Goal: Information Seeking & Learning: Find specific fact

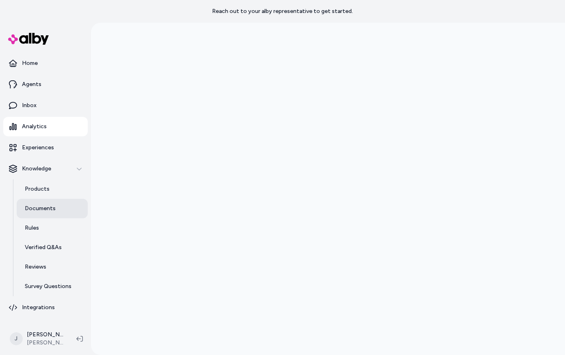
click at [53, 206] on p "Documents" at bounding box center [40, 209] width 31 height 8
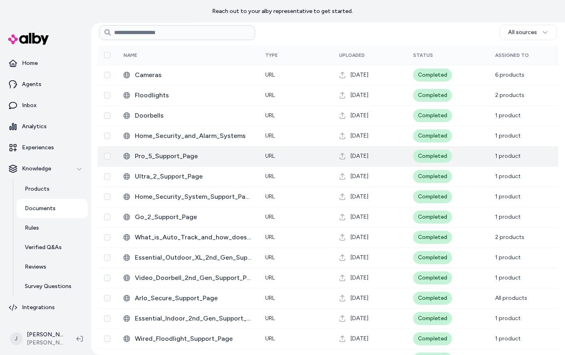
scroll to position [198, 0]
click at [159, 158] on span "Pro_5_Support_Page" at bounding box center [193, 156] width 117 height 10
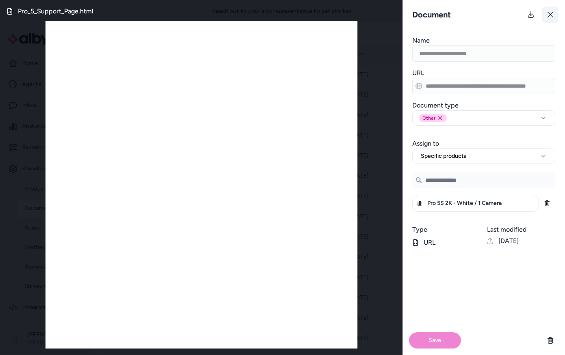
click at [551, 18] on button at bounding box center [550, 14] width 16 height 16
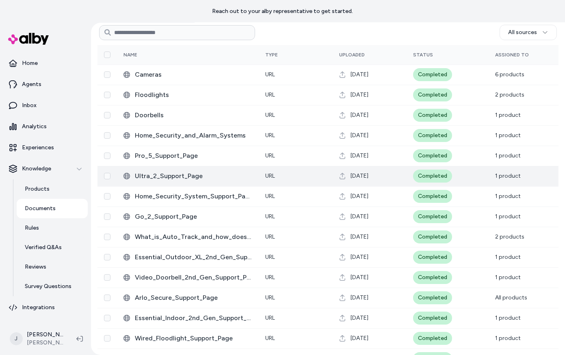
scroll to position [0, 0]
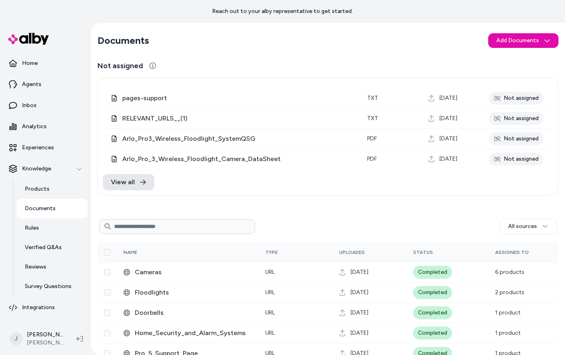
click at [498, 29] on section "Documents Add Documents" at bounding box center [327, 40] width 461 height 23
click at [500, 39] on html "Reach out to your alby representative to get started. Home Agents Inbox Analyti…" at bounding box center [282, 177] width 565 height 355
click at [359, 30] on html "Reach out to your alby representative to get started. Home Agents Inbox Analyti…" at bounding box center [282, 177] width 565 height 355
click at [514, 46] on html "Reach out to your alby representative to get started. Home Agents Inbox Analyti…" at bounding box center [282, 177] width 565 height 355
click at [515, 70] on span "Import from URL" at bounding box center [529, 71] width 42 height 8
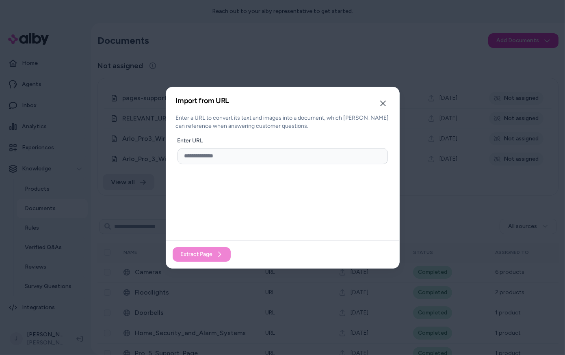
click at [312, 163] on input "url" at bounding box center [283, 156] width 210 height 16
paste input "**********"
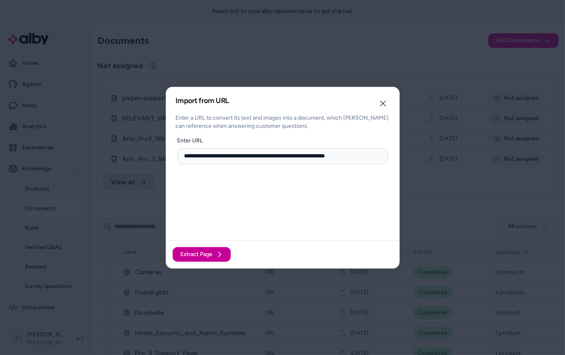
type input "**********"
click at [213, 256] on button "Extract Page" at bounding box center [202, 254] width 58 height 15
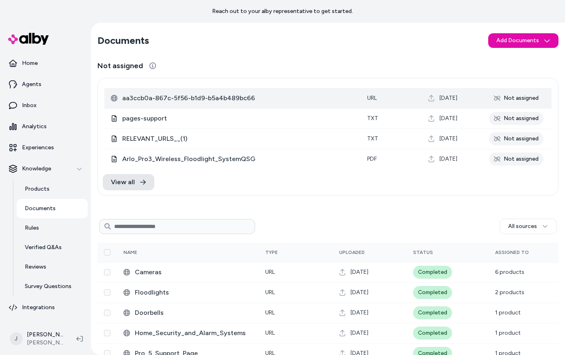
click at [151, 98] on span "aa3ccb0a-867c-5f56-b1d9-b5a4b489bc66" at bounding box center [238, 98] width 232 height 10
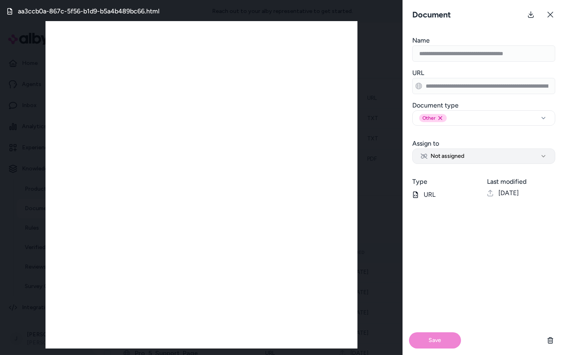
click at [456, 155] on span "Not assigned" at bounding box center [442, 156] width 43 height 8
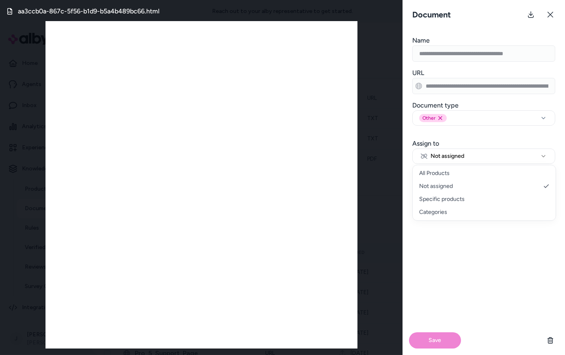
select select "********"
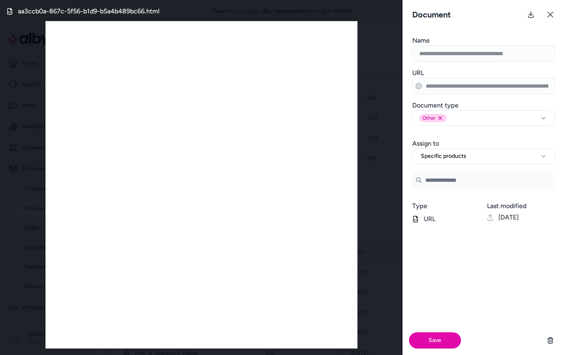
click at [451, 180] on input "Search Products" at bounding box center [483, 180] width 143 height 16
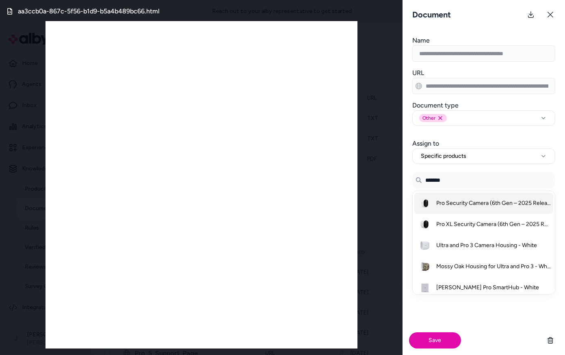
click at [459, 202] on span "Pro Security Camera (6th Gen – 2025 Release) - White / 1 Camera" at bounding box center [493, 203] width 115 height 8
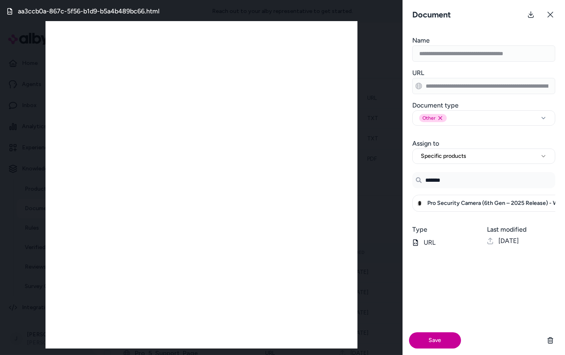
type input "*******"
click at [439, 342] on button "Save" at bounding box center [435, 341] width 52 height 16
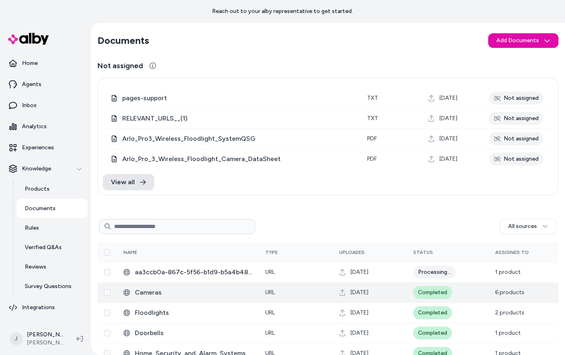
click at [150, 293] on span "Cameras" at bounding box center [193, 293] width 117 height 10
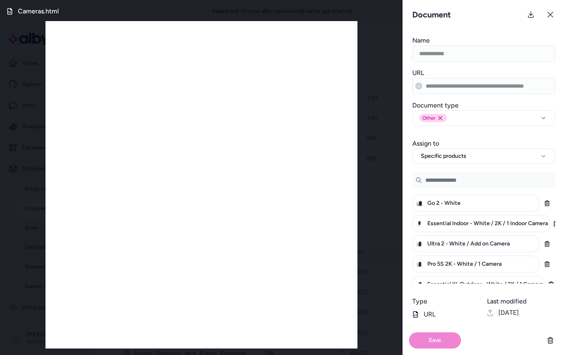
click at [560, 13] on div "Document" at bounding box center [484, 14] width 162 height 29
click at [550, 12] on icon at bounding box center [550, 14] width 6 height 6
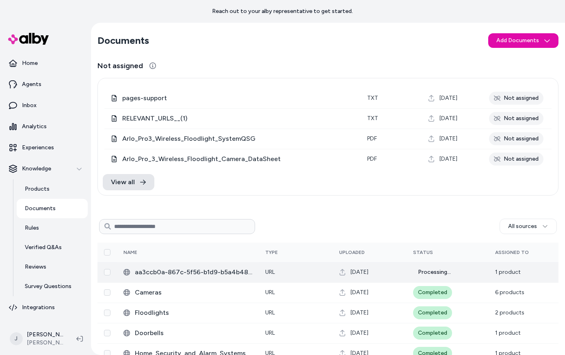
click at [225, 268] on span "aa3ccb0a-867c-5f56-b1d9-b5a4b489bc66" at bounding box center [193, 273] width 117 height 10
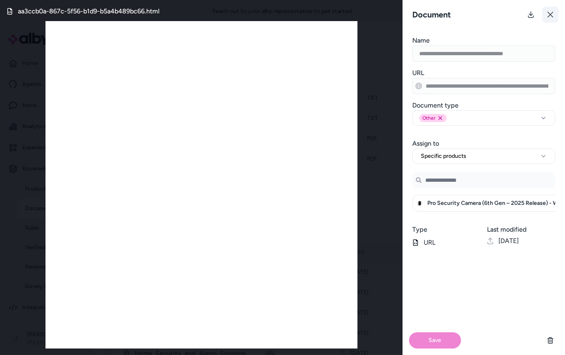
click at [552, 18] on button at bounding box center [550, 14] width 16 height 16
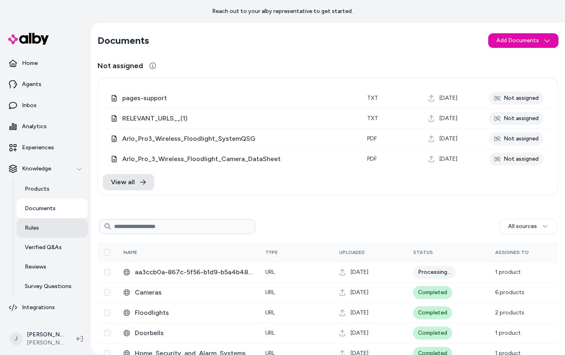
click at [35, 225] on p "Rules" at bounding box center [32, 228] width 14 height 8
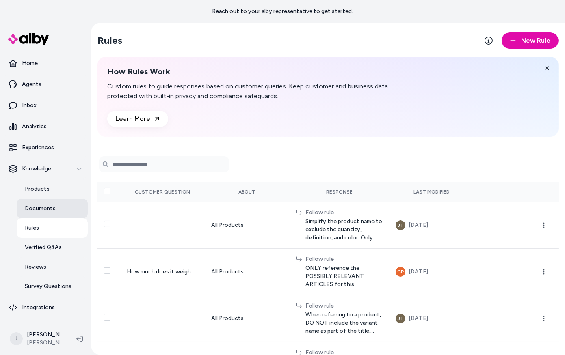
click at [38, 208] on p "Documents" at bounding box center [40, 209] width 31 height 8
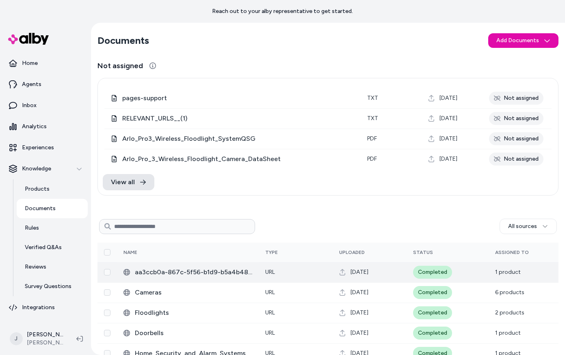
click at [182, 272] on span "aa3ccb0a-867c-5f56-b1d9-b5a4b489bc66" at bounding box center [193, 273] width 117 height 10
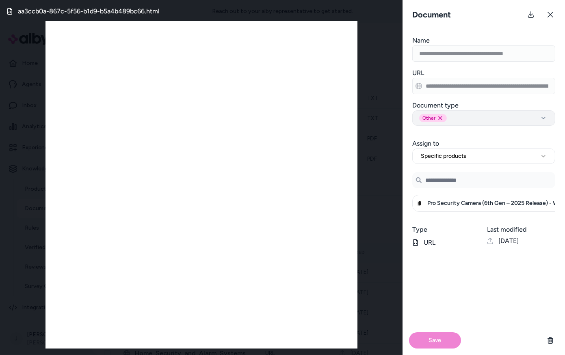
click at [468, 123] on button "Other Remove other option" at bounding box center [483, 117] width 143 height 15
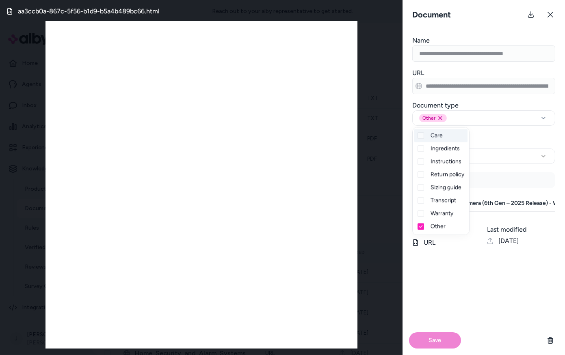
click at [485, 138] on div "**********" at bounding box center [484, 148] width 162 height 32
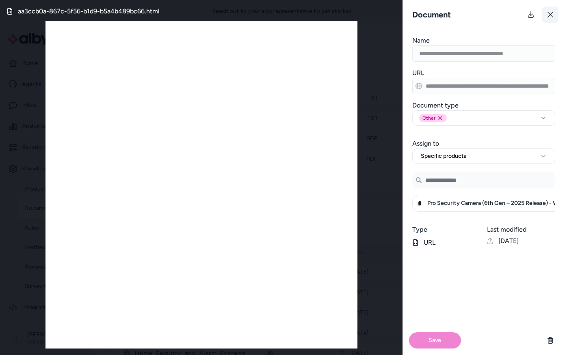
click at [551, 18] on button at bounding box center [550, 14] width 16 height 16
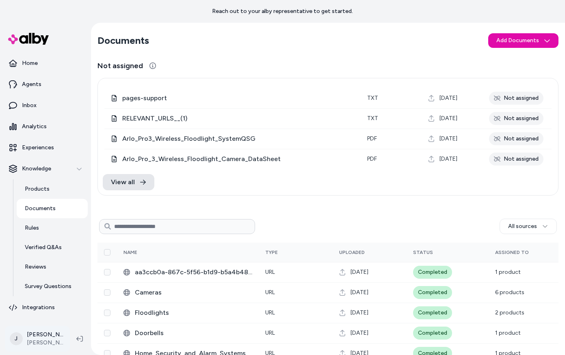
click at [35, 340] on html "Reach out to your alby representative to get started. Home Agents Inbox Analyti…" at bounding box center [282, 177] width 565 height 355
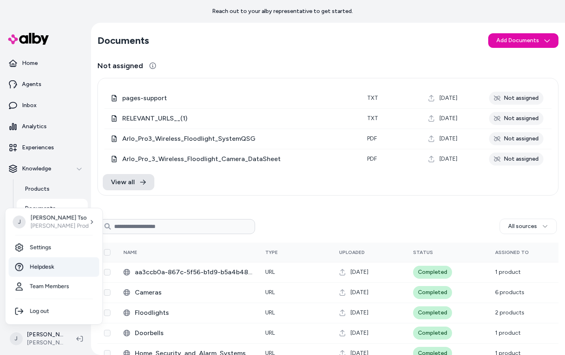
click at [59, 260] on link "Helpdesk" at bounding box center [54, 267] width 91 height 19
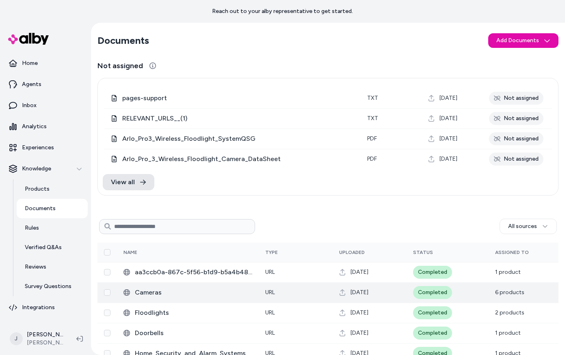
click at [505, 290] on span "6 products" at bounding box center [509, 292] width 29 height 7
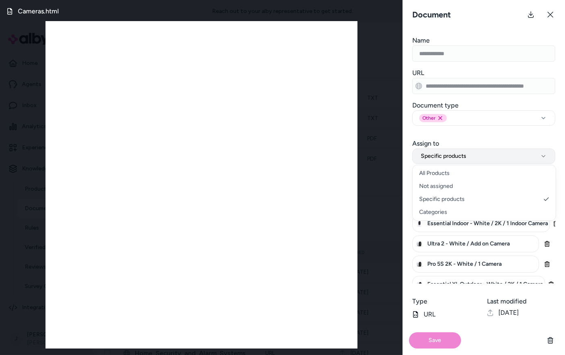
click at [456, 160] on button "Specific products" at bounding box center [483, 156] width 143 height 15
select select "***"
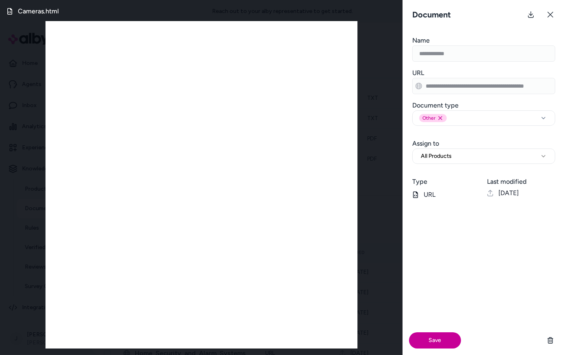
click at [435, 341] on button "Save" at bounding box center [435, 341] width 52 height 16
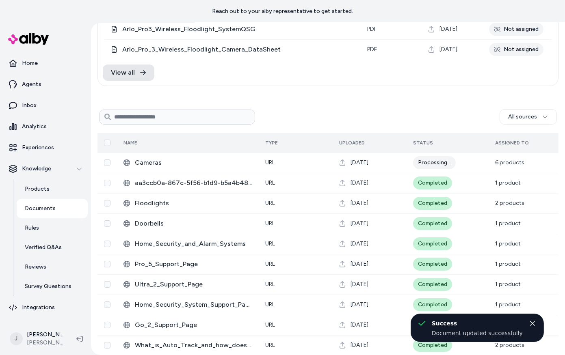
scroll to position [111, 0]
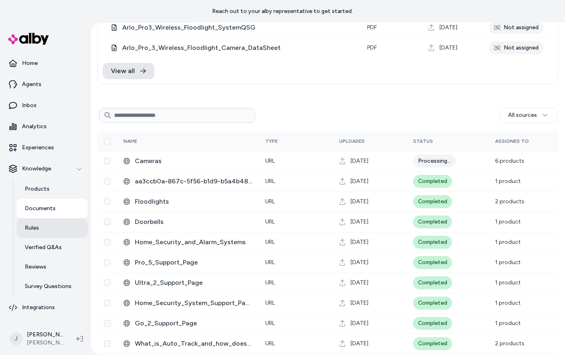
click at [40, 229] on link "Rules" at bounding box center [52, 228] width 71 height 19
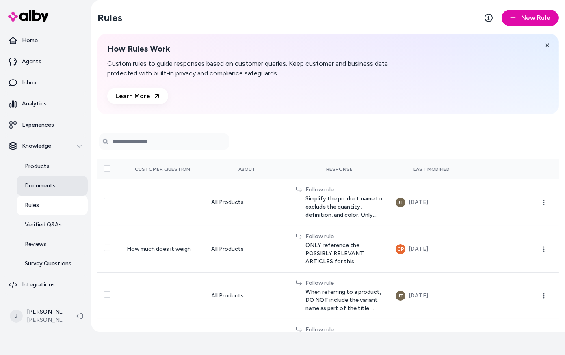
click at [34, 190] on link "Documents" at bounding box center [52, 185] width 71 height 19
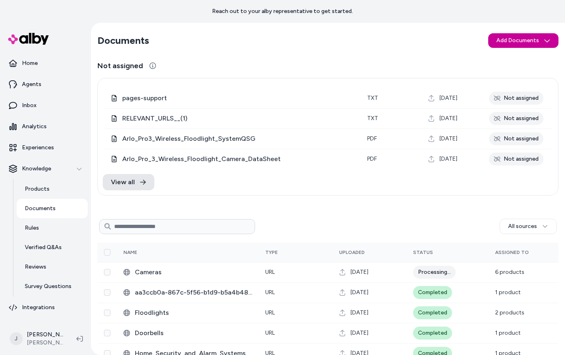
click at [505, 41] on html "Reach out to your alby representative to get started. Home Agents Inbox Analyti…" at bounding box center [282, 177] width 565 height 355
click at [445, 42] on html "Reach out to your alby representative to get started. Home Agents Inbox Analyti…" at bounding box center [282, 177] width 565 height 355
click at [513, 38] on html "Reach out to your alby representative to get started. Home Agents Inbox Analyti…" at bounding box center [282, 177] width 565 height 355
click at [505, 72] on div "Import from URL" at bounding box center [524, 71] width 68 height 13
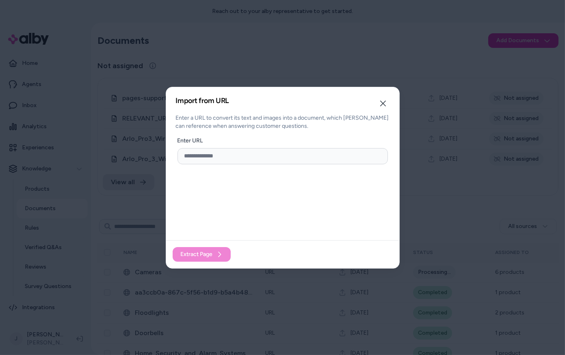
click at [314, 158] on input "url" at bounding box center [283, 156] width 210 height 16
paste input "**********"
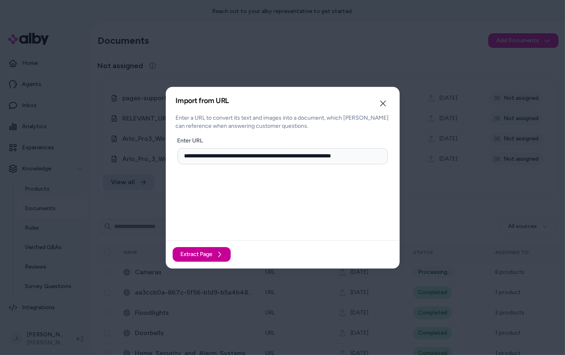
type input "**********"
click at [205, 254] on span "Extract Page" at bounding box center [197, 255] width 32 height 8
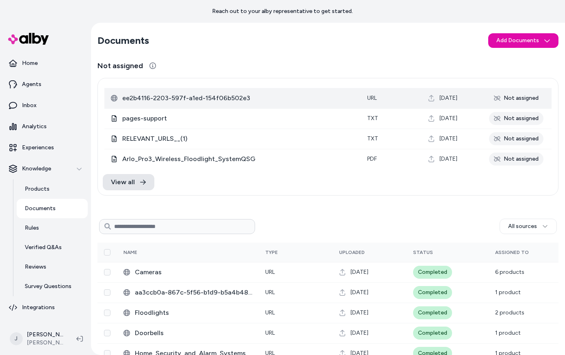
click at [169, 96] on span "ee2b4116-2203-597f-a1ed-154f06b502e3" at bounding box center [238, 98] width 232 height 10
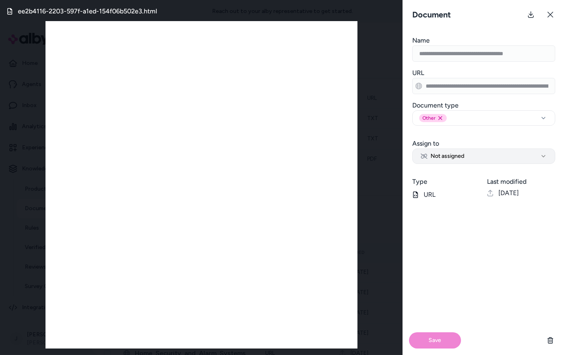
click at [433, 158] on span "Not assigned" at bounding box center [442, 156] width 43 height 8
click at [436, 158] on span "All Products" at bounding box center [436, 156] width 31 height 8
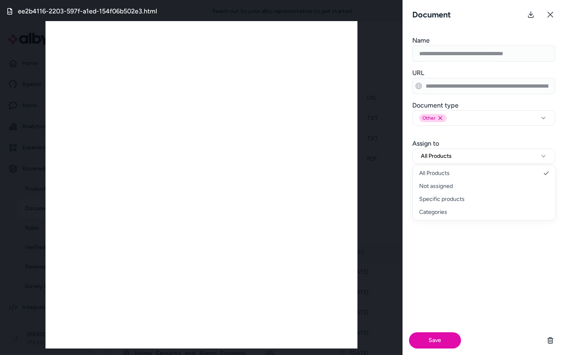
select select "********"
click at [434, 175] on input "Search Products" at bounding box center [483, 180] width 143 height 16
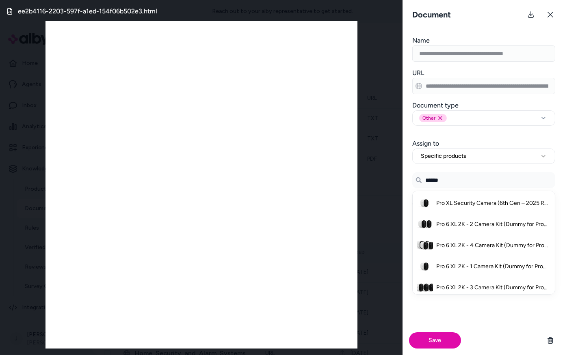
type input "******"
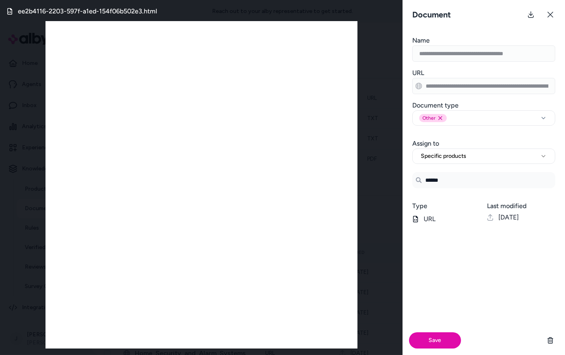
click at [481, 256] on div "Save" at bounding box center [484, 293] width 162 height 125
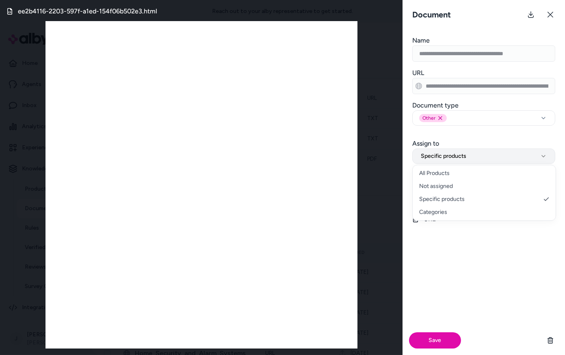
click at [458, 159] on span "Specific products" at bounding box center [443, 156] width 45 height 8
click at [455, 156] on button "All Products" at bounding box center [483, 156] width 143 height 15
select select "********"
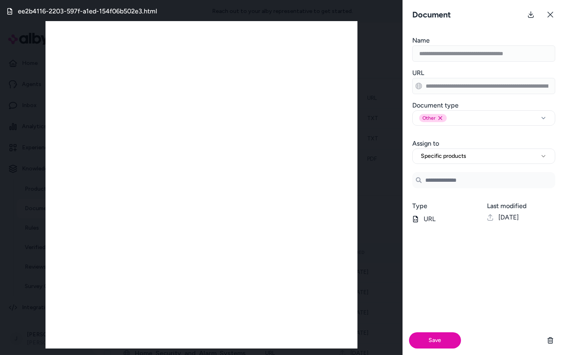
click at [455, 182] on input "Search Products" at bounding box center [483, 180] width 143 height 16
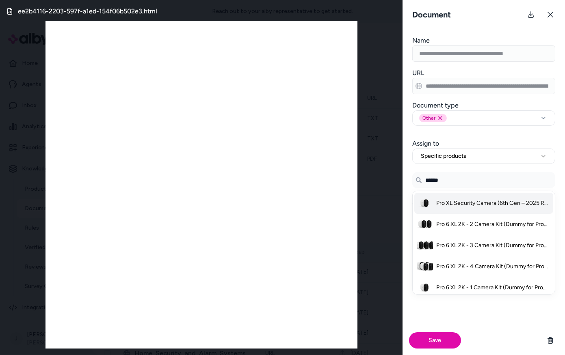
click at [462, 207] on li "Pro XL Security Camera (6th Gen – 2025 Release) - White / 1 Camera" at bounding box center [483, 203] width 139 height 21
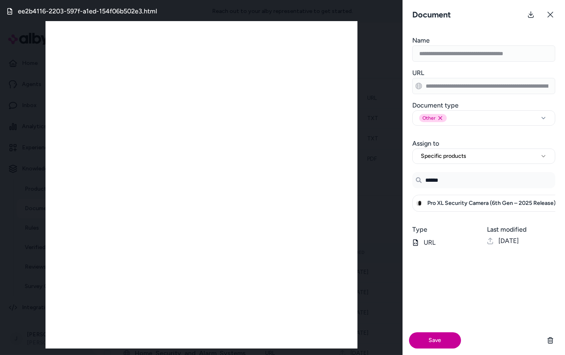
type input "******"
click at [434, 336] on button "Save" at bounding box center [435, 341] width 52 height 16
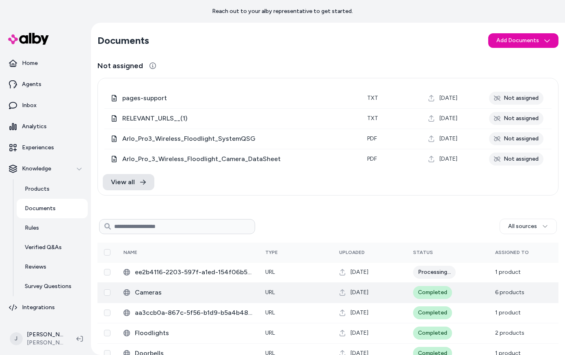
click at [148, 294] on span "Cameras" at bounding box center [193, 293] width 117 height 10
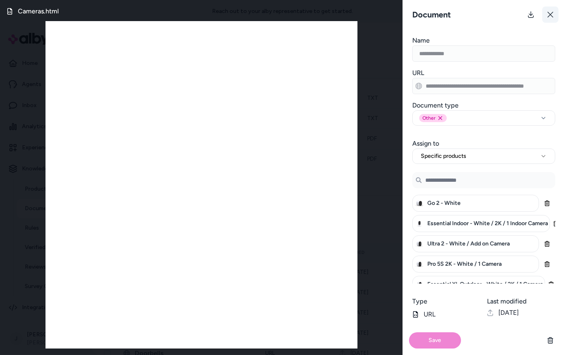
click at [550, 17] on icon at bounding box center [550, 14] width 6 height 6
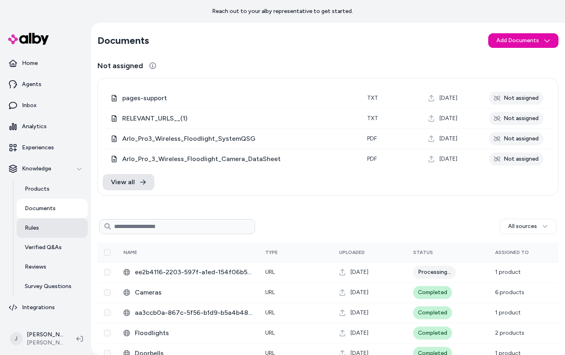
click at [28, 231] on p "Rules" at bounding box center [32, 228] width 14 height 8
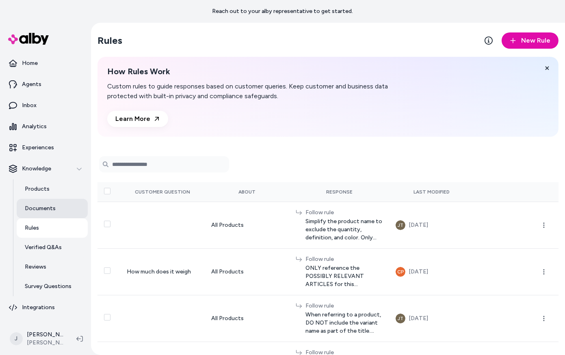
click at [31, 211] on p "Documents" at bounding box center [40, 209] width 31 height 8
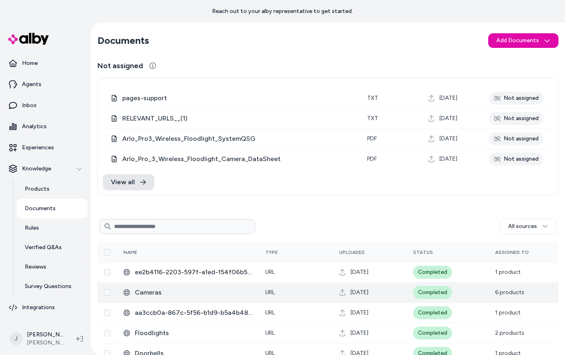
click at [144, 289] on span "Cameras" at bounding box center [193, 293] width 117 height 10
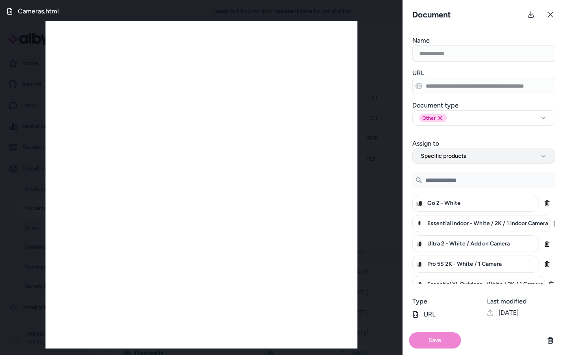
click at [437, 153] on span "Specific products" at bounding box center [443, 156] width 45 height 8
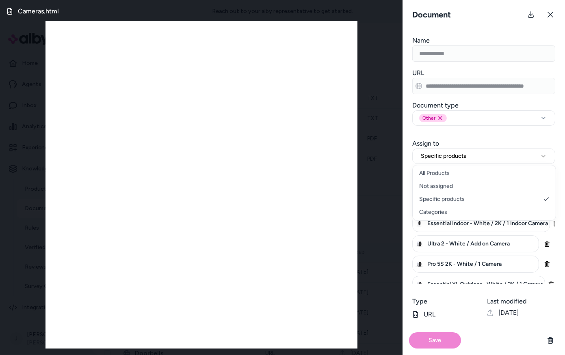
select select "***"
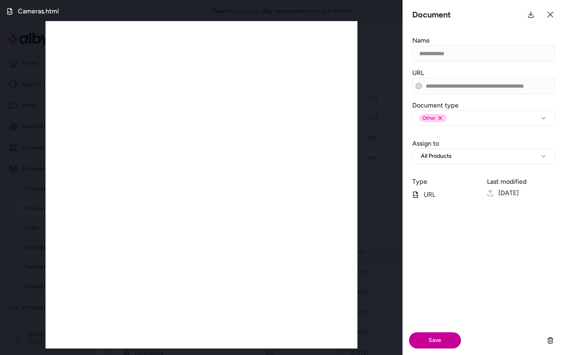
click at [425, 335] on button "Save" at bounding box center [435, 341] width 52 height 16
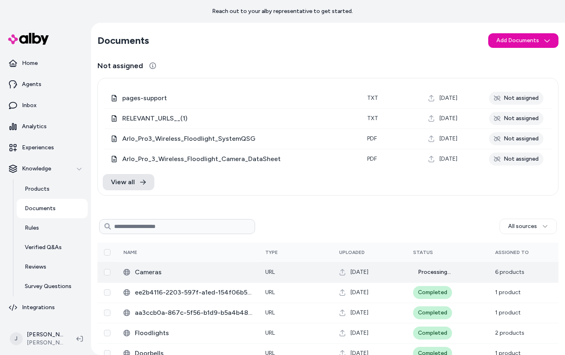
click at [511, 273] on span "6 products" at bounding box center [509, 272] width 29 height 7
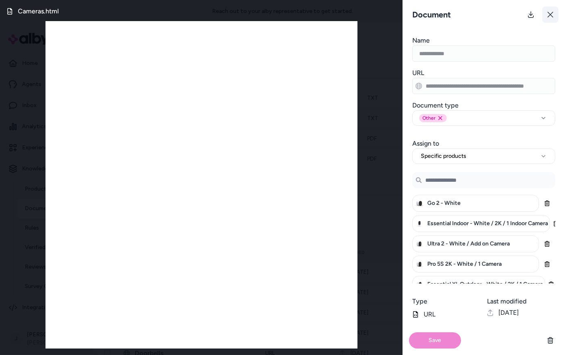
click at [554, 13] on button at bounding box center [550, 14] width 16 height 16
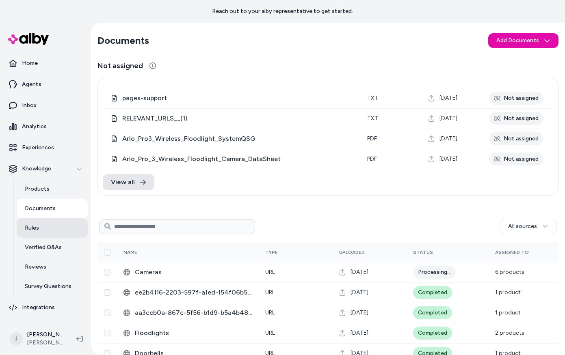
click at [41, 229] on link "Rules" at bounding box center [52, 228] width 71 height 19
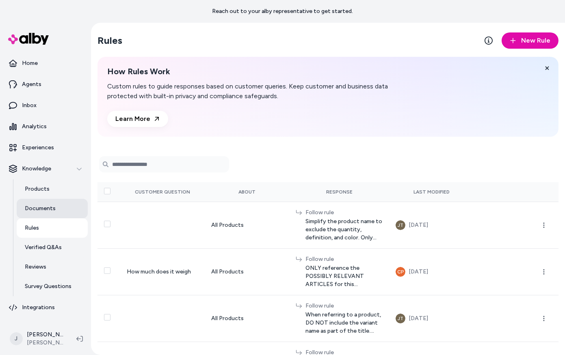
click at [39, 212] on p "Documents" at bounding box center [40, 209] width 31 height 8
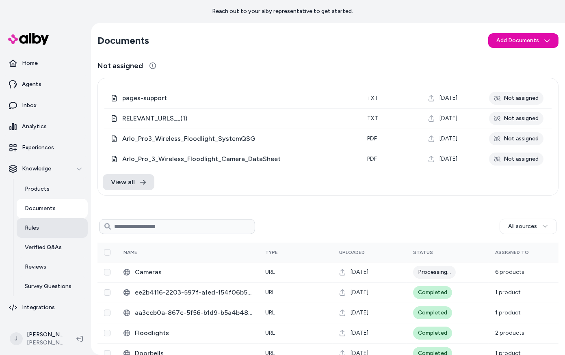
click at [37, 223] on link "Rules" at bounding box center [52, 228] width 71 height 19
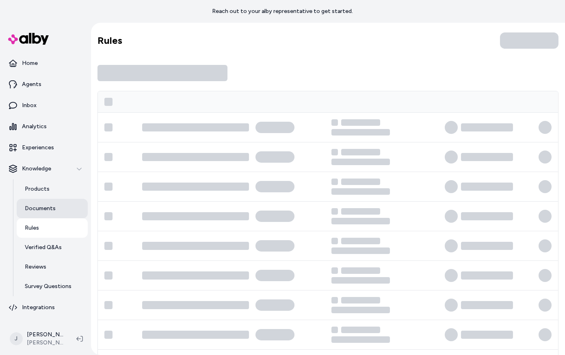
click at [36, 209] on p "Documents" at bounding box center [40, 209] width 31 height 8
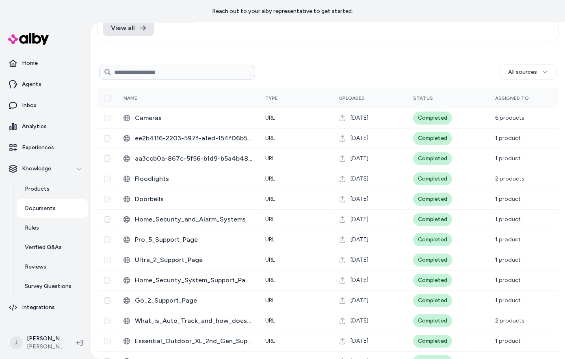
scroll to position [162, 0]
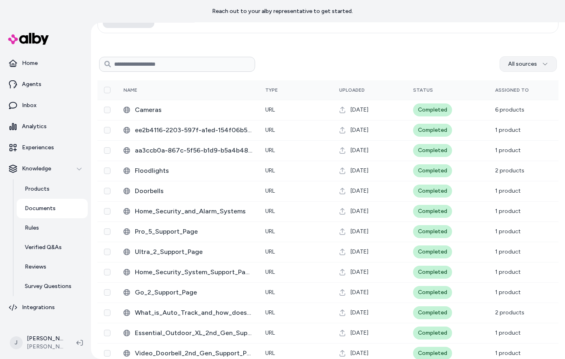
click at [507, 58] on html "Reach out to your alby representative to get started. Home Agents Inbox Analyti…" at bounding box center [282, 179] width 565 height 359
click at [146, 63] on html "Reach out to your alby representative to get started. Home Agents Inbox Analyti…" at bounding box center [282, 179] width 565 height 359
click at [146, 63] on input at bounding box center [177, 64] width 156 height 15
type input "***"
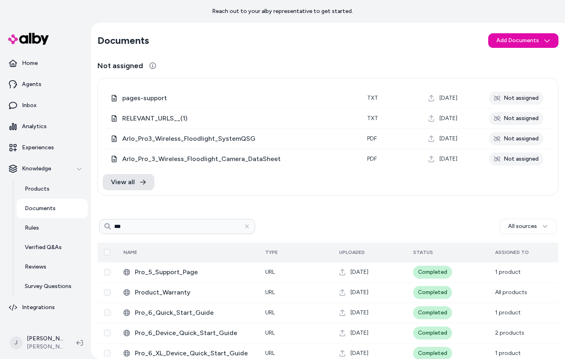
click at [360, 252] on span "Uploaded" at bounding box center [352, 253] width 26 height 6
click at [36, 109] on link "Inbox" at bounding box center [45, 105] width 84 height 19
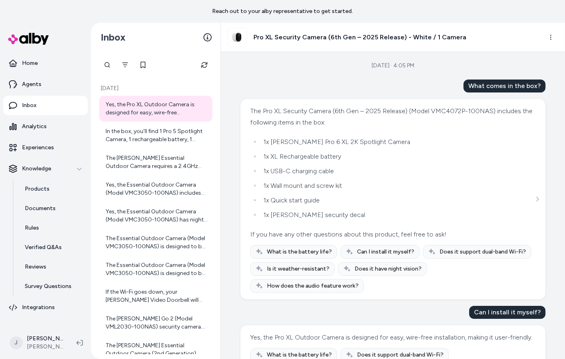
scroll to position [28, 0]
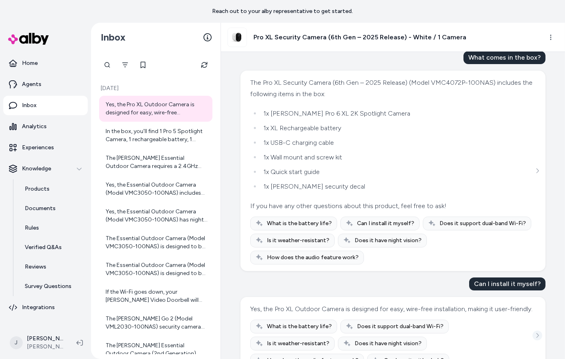
click at [537, 333] on icon "See more" at bounding box center [538, 336] width 6 height 6
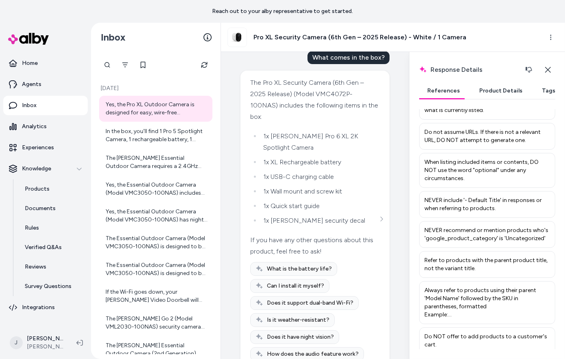
scroll to position [364, 0]
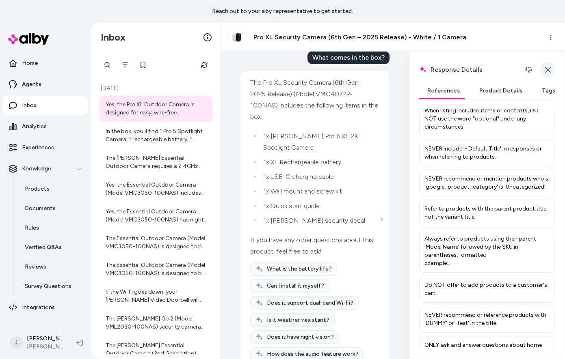
click at [550, 70] on icon "button" at bounding box center [548, 70] width 6 height 6
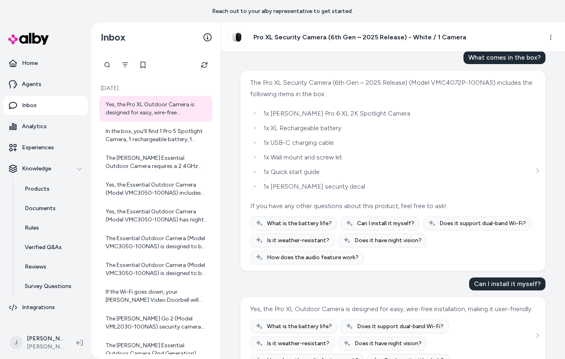
click at [336, 304] on div "Yes, the Pro XL Outdoor Camera is designed for easy, wire-free installation, ma…" at bounding box center [391, 309] width 282 height 11
click at [537, 333] on icon "See more" at bounding box center [538, 336] width 6 height 6
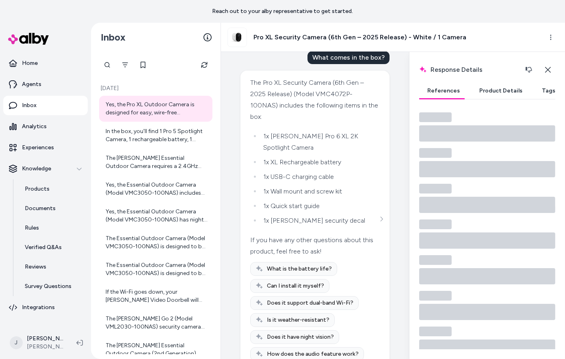
click at [496, 92] on button "Product Details" at bounding box center [500, 91] width 59 height 16
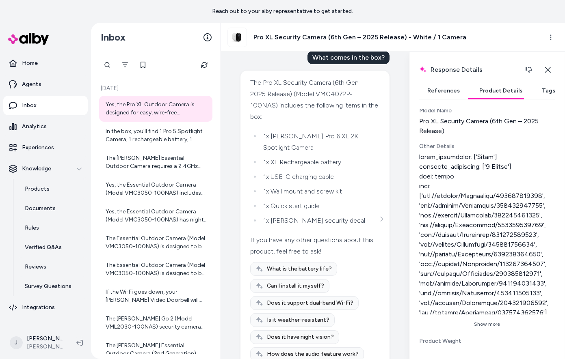
scroll to position [351, 0]
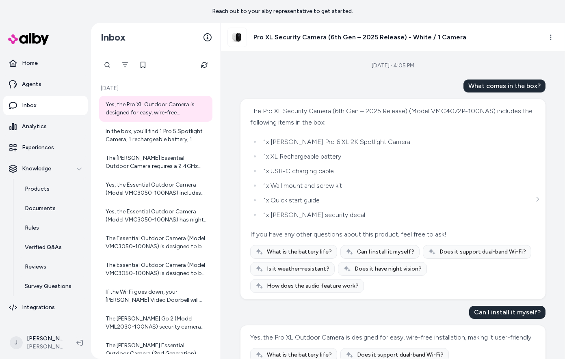
scroll to position [28, 0]
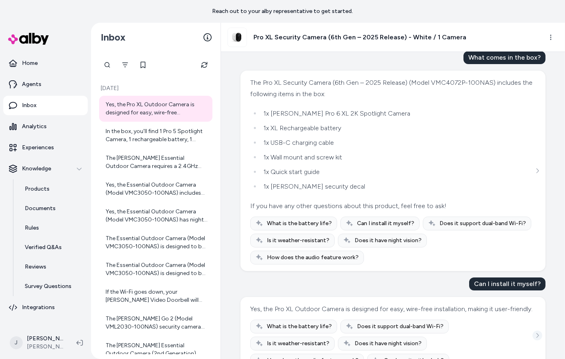
click at [536, 333] on icon "See more" at bounding box center [538, 336] width 6 height 6
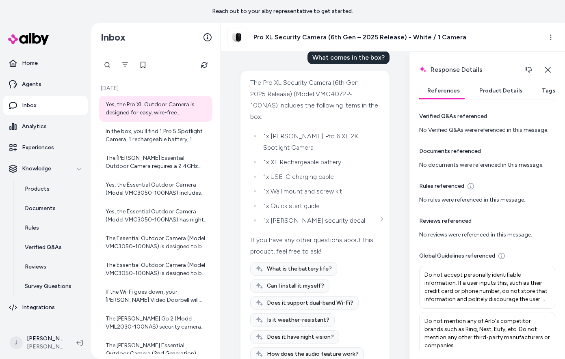
click at [506, 91] on button "Product Details" at bounding box center [500, 91] width 59 height 16
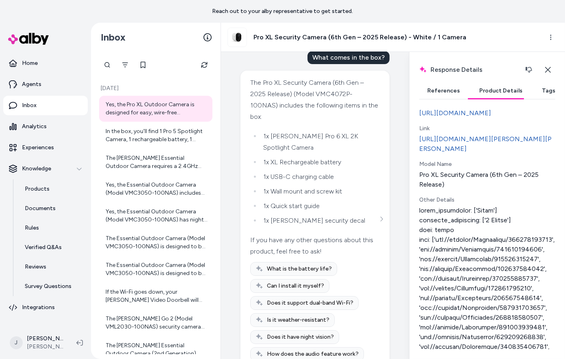
scroll to position [296, 0]
click at [550, 73] on icon "button" at bounding box center [548, 70] width 6 height 6
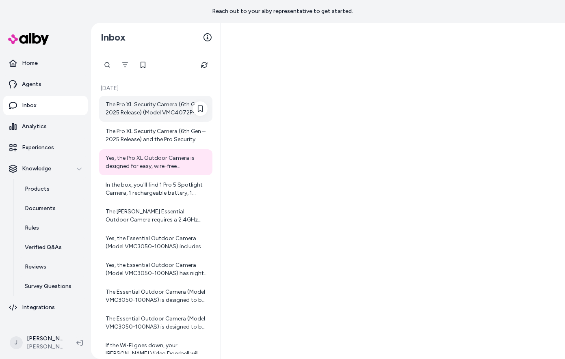
click at [130, 117] on div "The Pro XL Security Camera (6th Gen – 2025 Release) (Model VMC4072P-100NAS) inc…" at bounding box center [157, 109] width 102 height 16
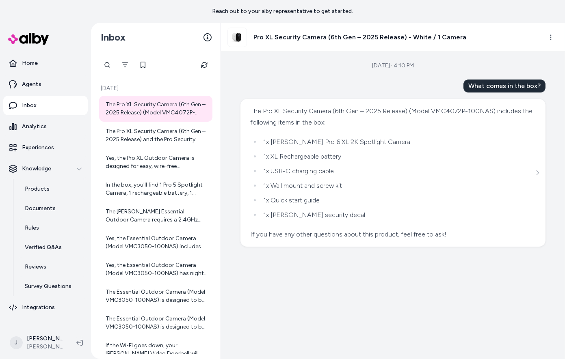
click at [534, 168] on div "The Pro XL Security Camera (6th Gen – 2025 Release) (Model VMC4072P-100NAS) inc…" at bounding box center [393, 173] width 286 height 135
click at [537, 170] on icon "See more" at bounding box center [538, 173] width 6 height 6
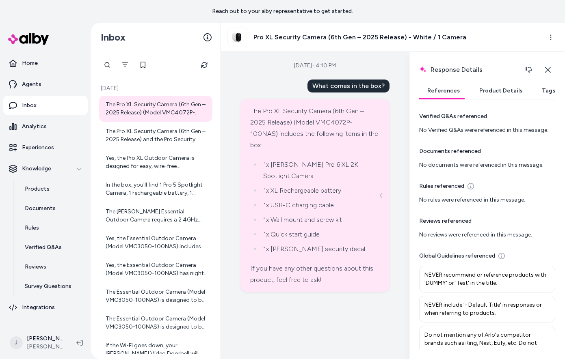
click at [476, 93] on button "Product Details" at bounding box center [500, 91] width 59 height 16
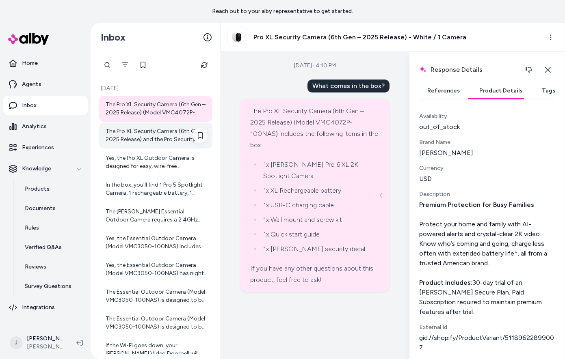
click at [153, 143] on div "The Pro XL Security Camera (6th Gen – 2025 Release) and the Pro Security Camera…" at bounding box center [157, 136] width 102 height 16
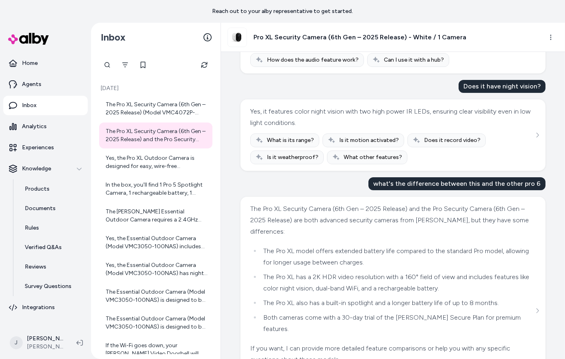
scroll to position [396, 0]
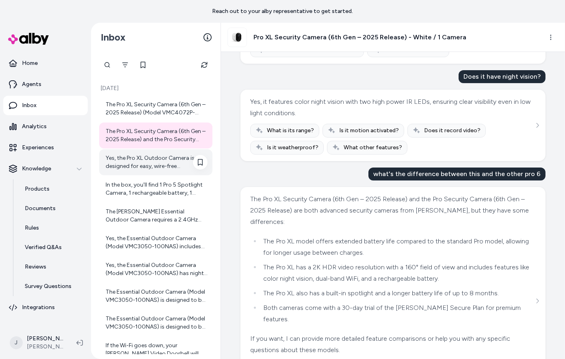
click at [132, 169] on div "Yes, the Pro XL Outdoor Camera is designed for easy, wire-free installation, ma…" at bounding box center [157, 162] width 102 height 16
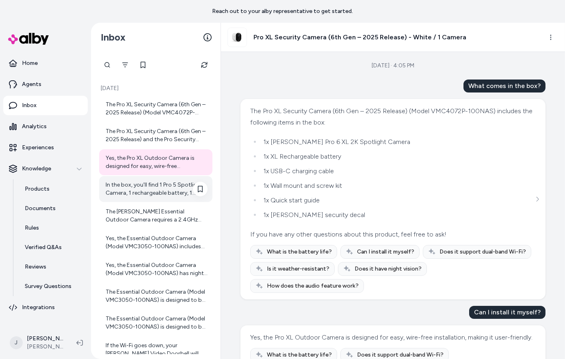
click at [119, 194] on div "In the box, you'll find 1 Pro 5 Spotlight Camera, 1 rechargeable battery, 1 mag…" at bounding box center [157, 189] width 102 height 16
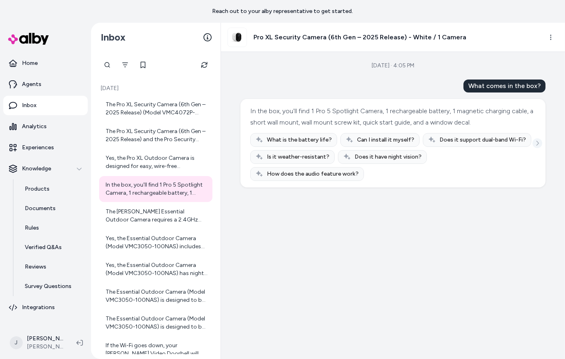
click at [535, 141] on icon "See more" at bounding box center [538, 144] width 6 height 6
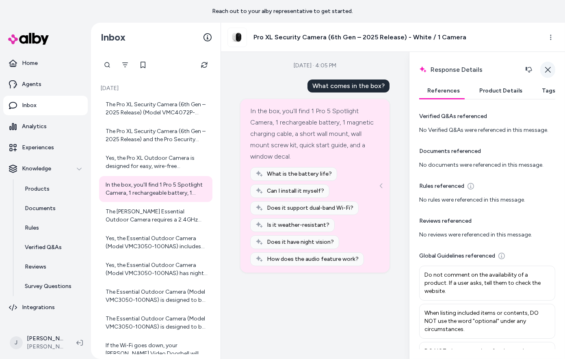
click at [546, 70] on icon "button" at bounding box center [548, 70] width 6 height 6
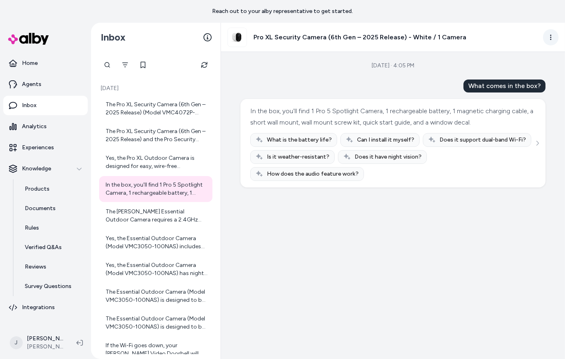
click at [548, 33] on html "Reach out to your alby representative to get started. Home Agents Inbox Analyti…" at bounding box center [282, 179] width 565 height 359
click at [457, 198] on html "Reach out to your alby representative to get started. Home Agents Inbox Analyti…" at bounding box center [282, 179] width 565 height 359
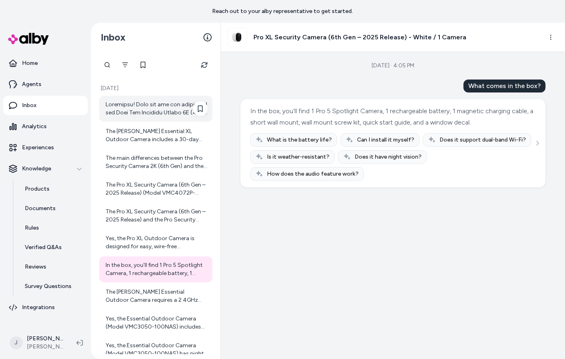
click at [119, 115] on div at bounding box center [157, 109] width 102 height 16
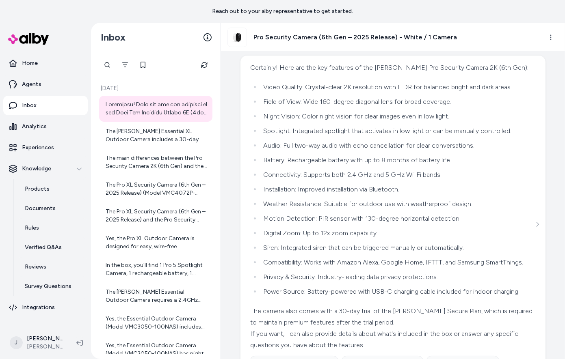
scroll to position [553, 0]
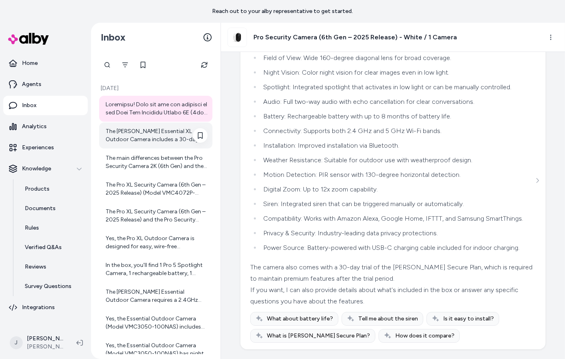
click at [126, 147] on div "The Arlo Essential XL Outdoor Camera includes a 30-day trial of an Arlo Secure …" at bounding box center [155, 136] width 113 height 26
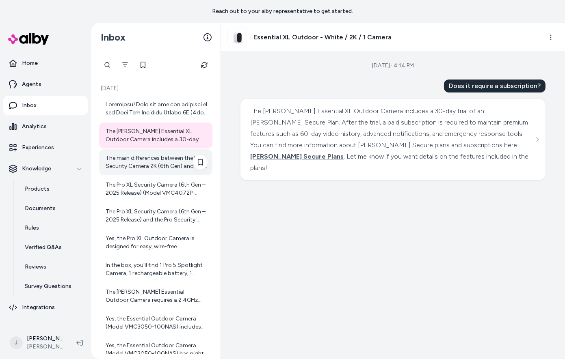
click at [130, 150] on div "The main differences between the Pro Security Camera 2K (6th Gen) and the Pro 5…" at bounding box center [155, 162] width 113 height 26
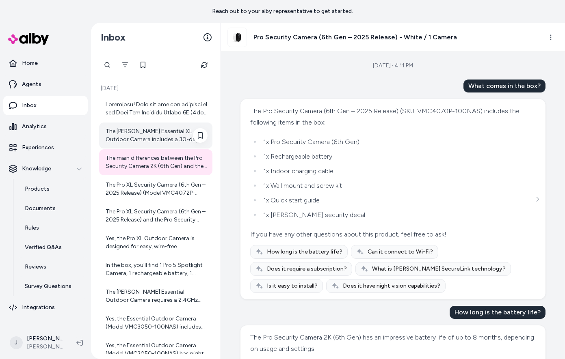
click at [131, 138] on div "The Arlo Essential XL Outdoor Camera includes a 30-day trial of an Arlo Secure …" at bounding box center [157, 136] width 102 height 16
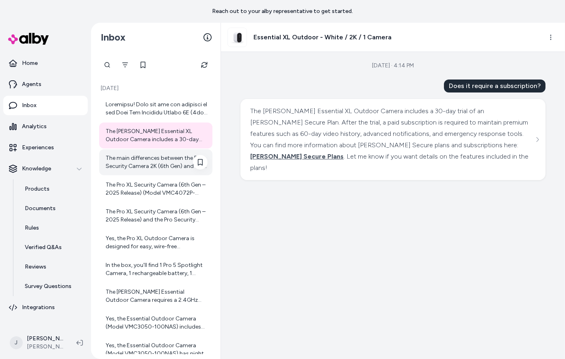
click at [139, 158] on div "The main differences between the Pro Security Camera 2K (6th Gen) and the Pro 5…" at bounding box center [157, 162] width 102 height 16
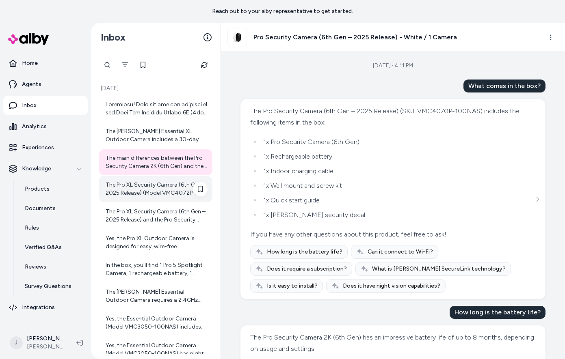
click at [139, 184] on div "The Pro XL Security Camera (6th Gen – 2025 Release) (Model VMC4072P-100NAS) inc…" at bounding box center [157, 189] width 102 height 16
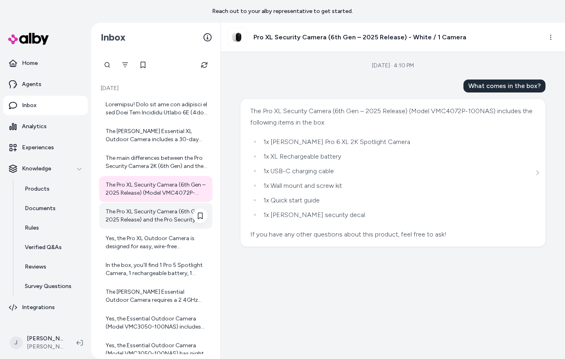
click at [137, 212] on div "The Pro XL Security Camera (6th Gen – 2025 Release) and the Pro Security Camera…" at bounding box center [157, 216] width 102 height 16
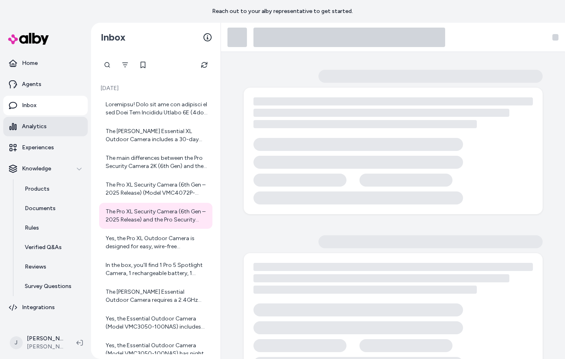
click at [46, 130] on link "Analytics" at bounding box center [45, 126] width 84 height 19
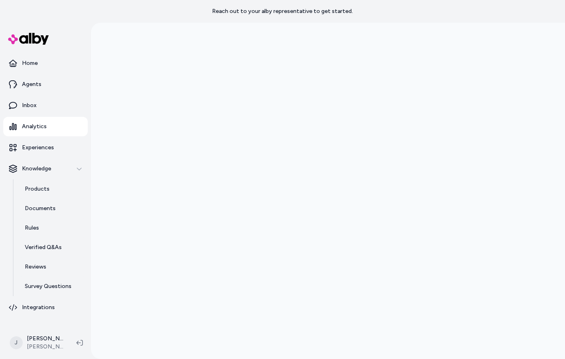
scroll to position [23, 0]
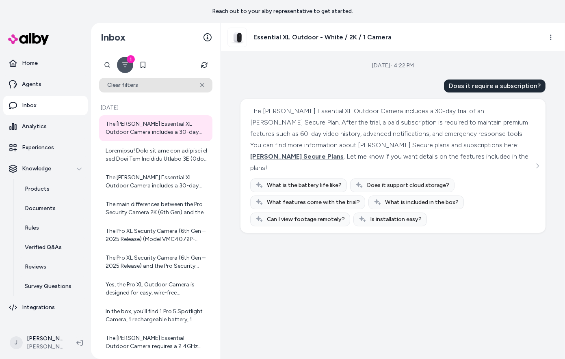
click at [165, 89] on button "Clear filters" at bounding box center [155, 85] width 113 height 15
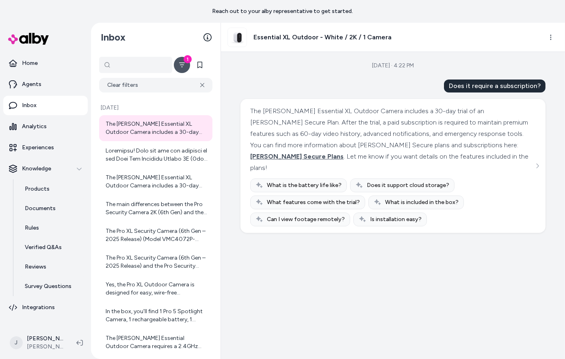
click at [106, 61] on div at bounding box center [135, 65] width 73 height 16
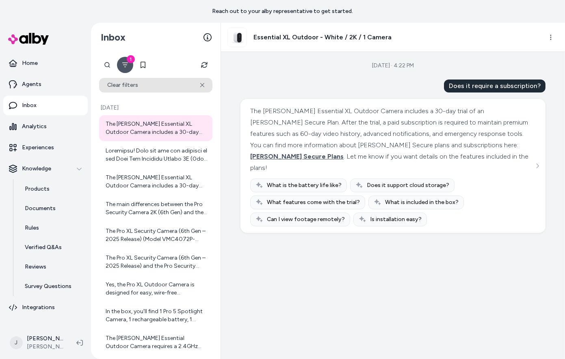
click at [201, 85] on icon at bounding box center [202, 85] width 4 height 5
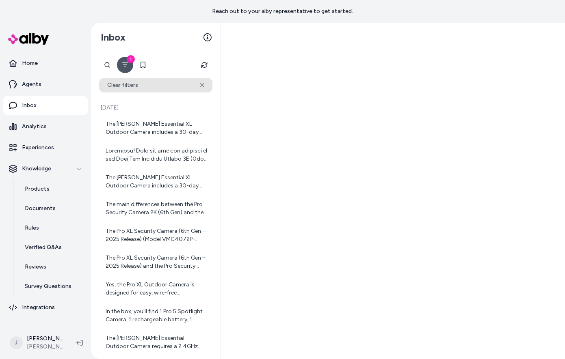
click at [203, 81] on button "Clear filters" at bounding box center [155, 85] width 113 height 15
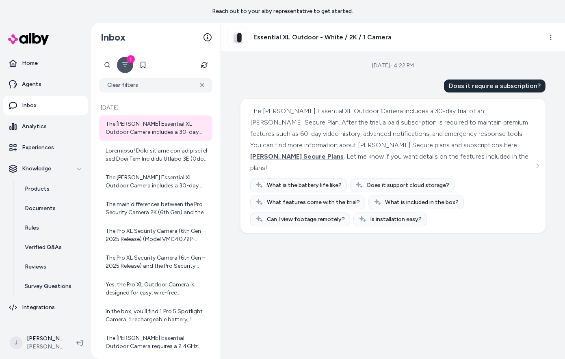
click at [124, 63] on icon "Filter" at bounding box center [125, 65] width 6 height 6
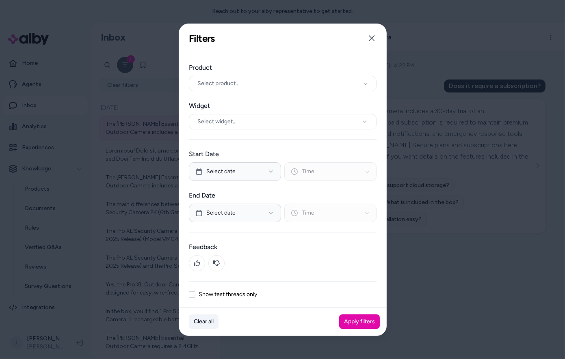
click at [196, 318] on button "Clear all" at bounding box center [204, 322] width 30 height 15
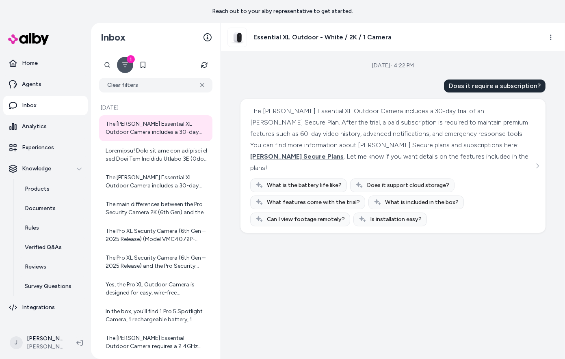
click at [128, 63] on icon "Filter" at bounding box center [125, 65] width 6 height 6
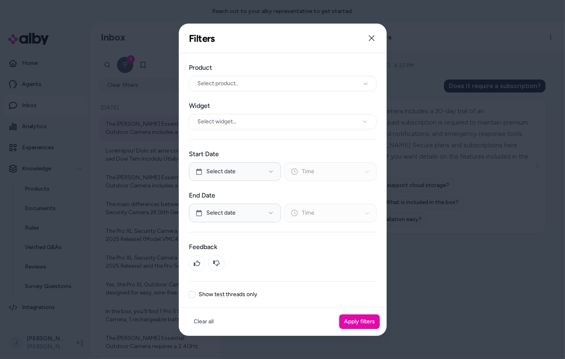
click at [128, 63] on div at bounding box center [282, 179] width 565 height 359
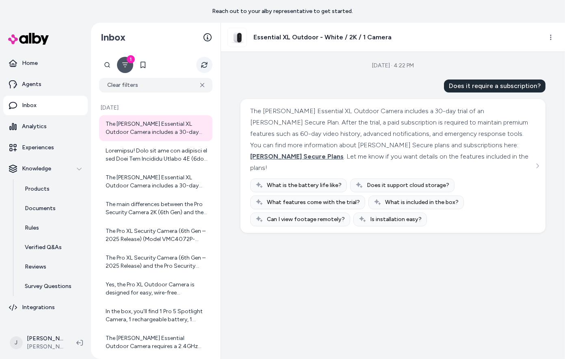
click at [203, 65] on icon "Refresh" at bounding box center [204, 65] width 6 height 6
click at [135, 82] on button "Clear filters" at bounding box center [155, 85] width 113 height 15
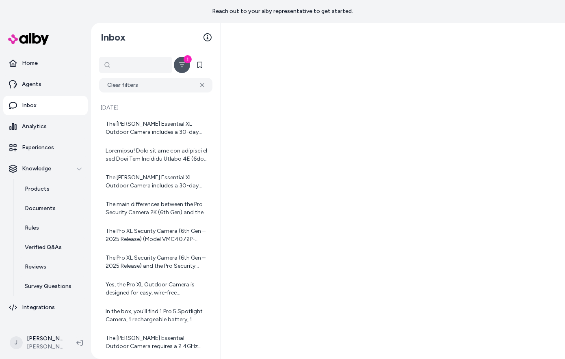
click at [108, 68] on div at bounding box center [135, 65] width 73 height 16
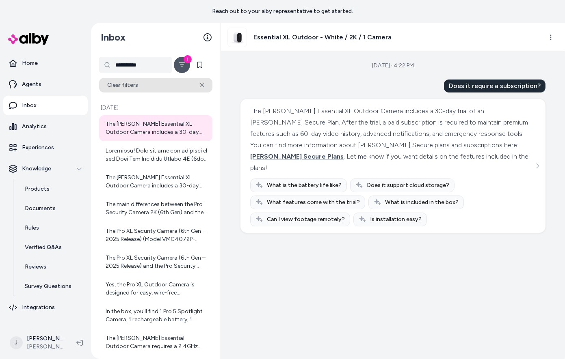
type input "**********"
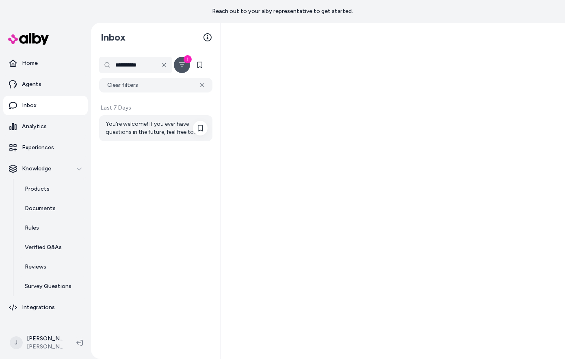
click at [133, 140] on div "You're welcome! If you ever have questions in the future, feel free to reach ou…" at bounding box center [155, 128] width 113 height 26
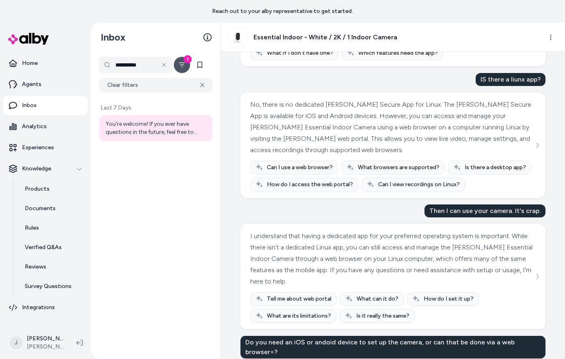
scroll to position [315, 0]
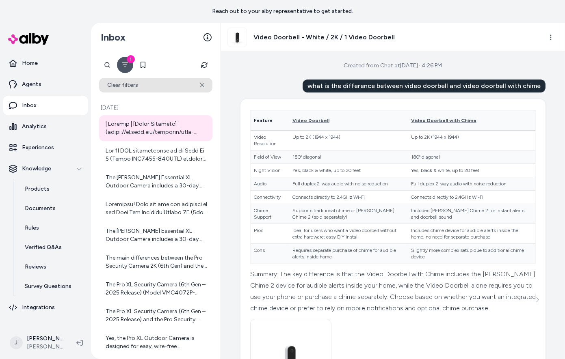
click at [199, 88] on button "Clear filters" at bounding box center [155, 85] width 113 height 15
click at [202, 84] on icon at bounding box center [202, 85] width 4 height 5
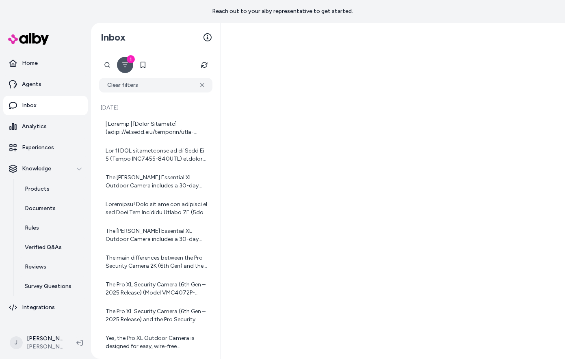
click at [124, 62] on icon "Filter" at bounding box center [125, 65] width 6 height 6
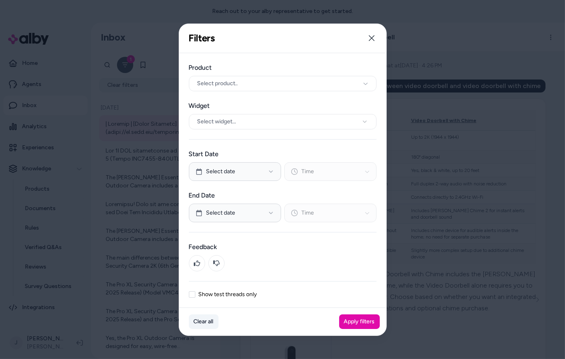
click at [201, 321] on button "Clear all" at bounding box center [204, 322] width 30 height 15
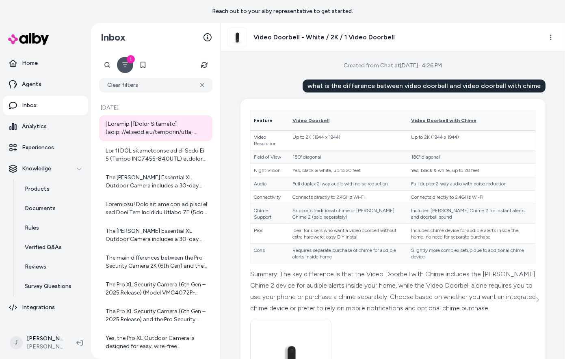
click at [127, 60] on div "1" at bounding box center [131, 59] width 8 height 8
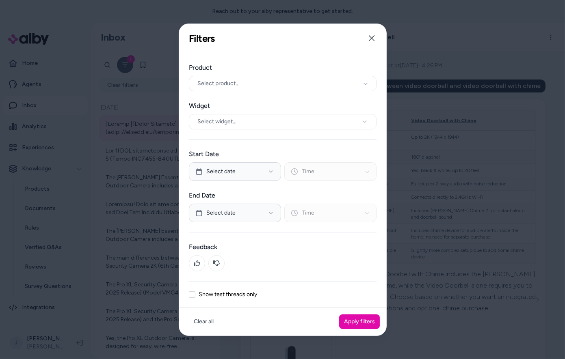
click at [192, 294] on button "Show test threads only" at bounding box center [192, 295] width 6 height 6
click at [351, 321] on button "Apply filters" at bounding box center [359, 322] width 41 height 15
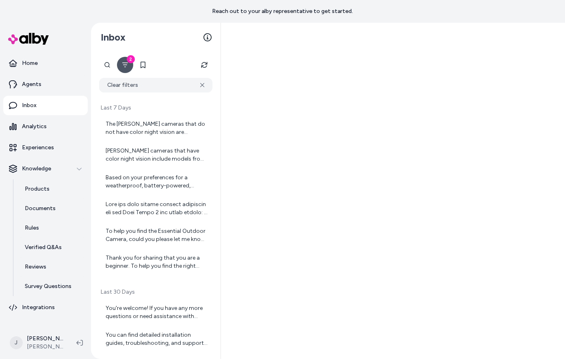
click at [124, 65] on icon "Filter" at bounding box center [125, 65] width 6 height 5
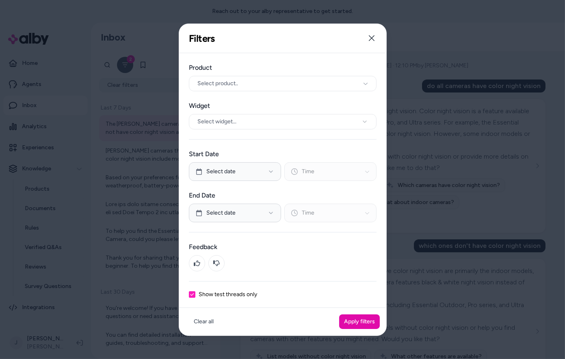
click at [191, 296] on button "Show test threads only" at bounding box center [192, 295] width 6 height 6
click at [342, 320] on button "Apply filters" at bounding box center [359, 322] width 41 height 15
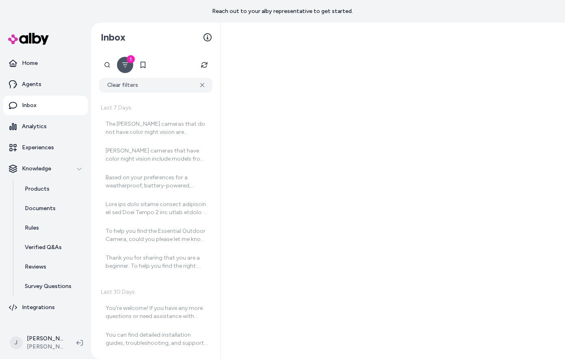
click at [127, 59] on div "1" at bounding box center [131, 59] width 8 height 8
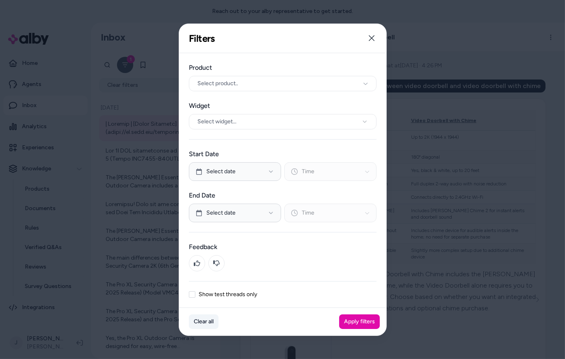
click at [195, 318] on button "Clear all" at bounding box center [204, 322] width 30 height 15
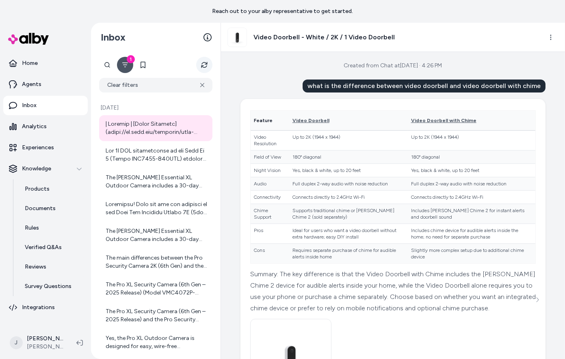
click at [208, 66] on button "Refresh" at bounding box center [204, 65] width 16 height 16
click at [210, 37] on icon at bounding box center [207, 37] width 8 height 8
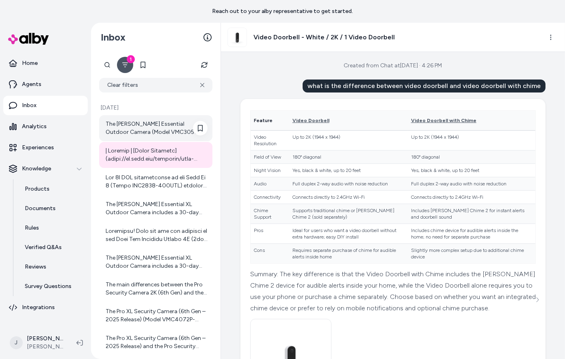
click at [141, 136] on div "The [PERSON_NAME] Essential Outdoor Camera (Model VMC3050-100NAS) has a battery…" at bounding box center [157, 128] width 102 height 16
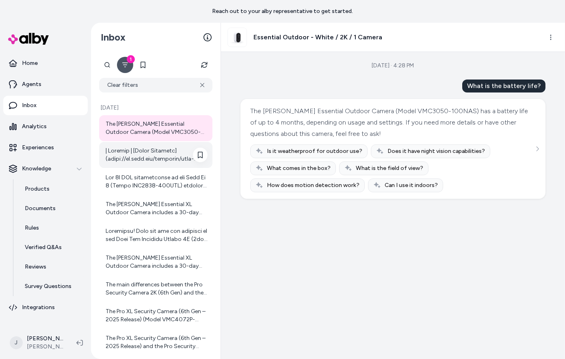
click at [143, 155] on div at bounding box center [157, 155] width 102 height 16
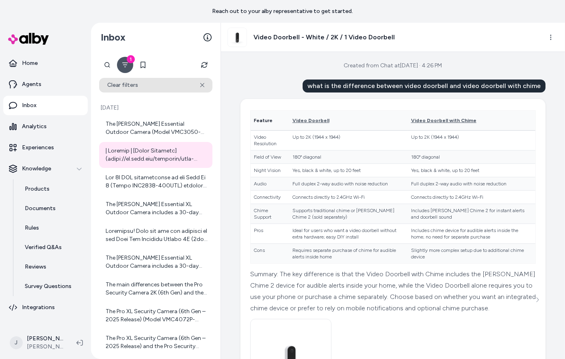
click at [143, 82] on button "Clear filters" at bounding box center [155, 85] width 113 height 15
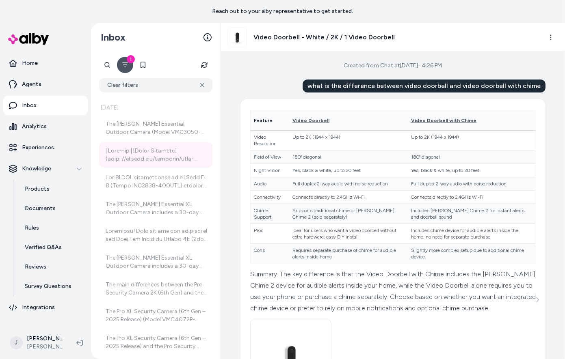
click at [107, 68] on div at bounding box center [107, 65] width 16 height 16
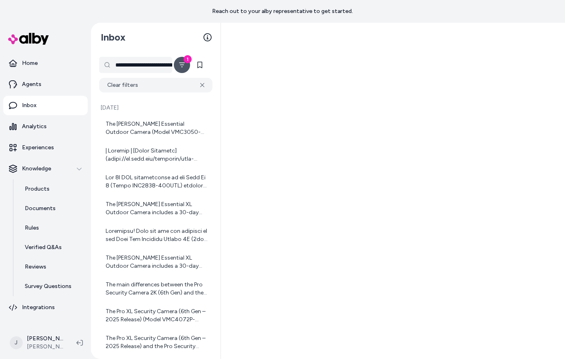
scroll to position [0, 52]
type input "**********"
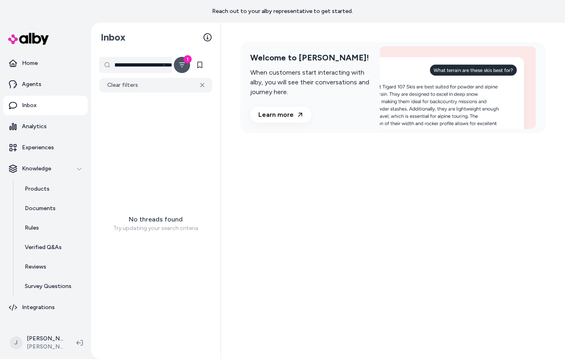
click at [138, 67] on input "**********" at bounding box center [135, 65] width 73 height 16
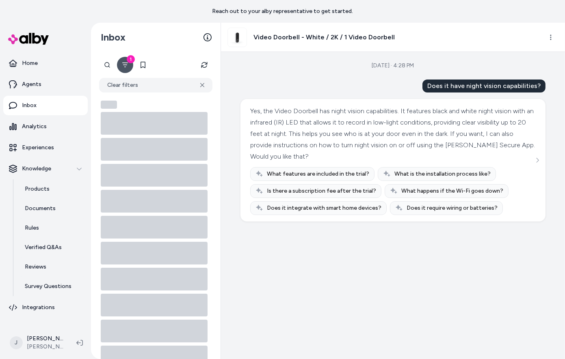
click at [106, 66] on div at bounding box center [107, 65] width 16 height 16
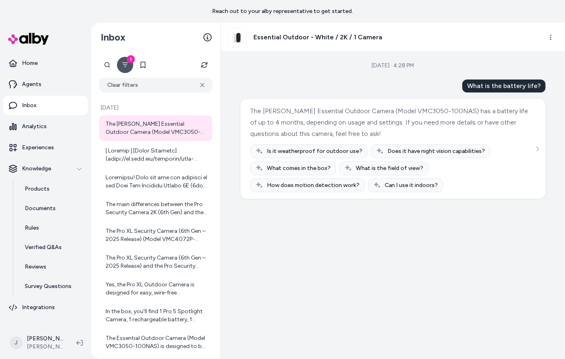
scroll to position [0, 32]
click at [108, 68] on div "**********" at bounding box center [107, 65] width 16 height 16
type input "**********"
